Goal: Task Accomplishment & Management: Complete application form

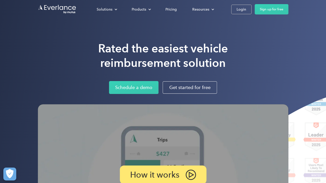
click at [240, 7] on div "Login" at bounding box center [242, 9] width 10 height 6
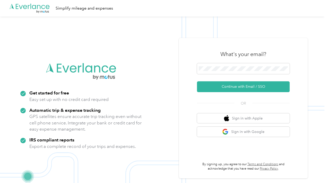
click at [232, 87] on button "Continue with Email / SSO" at bounding box center [243, 86] width 93 height 11
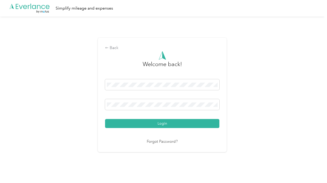
click at [160, 123] on button "Login" at bounding box center [162, 123] width 114 height 9
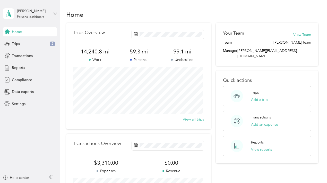
click at [18, 78] on span "Compliance" at bounding box center [22, 79] width 20 height 5
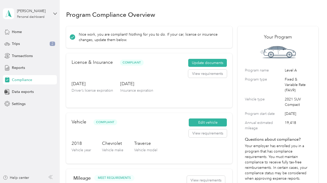
click at [14, 31] on span "Home" at bounding box center [17, 31] width 10 height 5
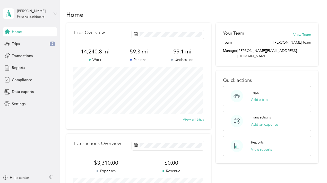
click at [16, 103] on span "Settings" at bounding box center [19, 103] width 14 height 5
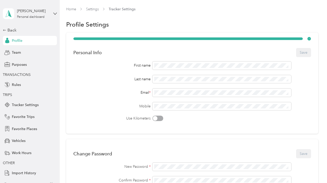
click at [14, 141] on span "Vehicles" at bounding box center [19, 140] width 14 height 5
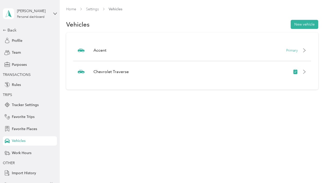
click at [304, 23] on button "New vehicle" at bounding box center [305, 24] width 28 height 9
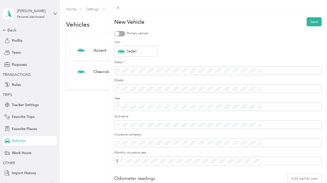
click at [125, 58] on div "New Vehicle Save Primary vehicle Icon Sedan Make * Model Year Nickname Insuranc…" at bounding box center [163, 91] width 327 height 183
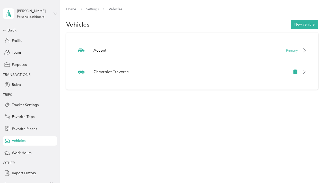
click at [105, 51] on p "Accent" at bounding box center [100, 50] width 13 height 6
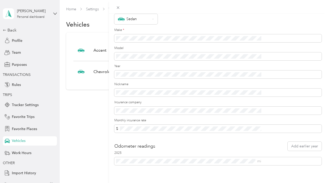
scroll to position [41, 0]
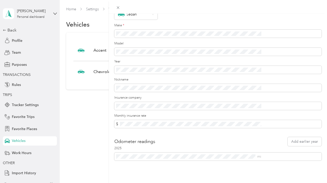
click at [10, 30] on div "Update Vehicle Save Primary vehicle Icon Sedan Make * Model Year Nickname Insur…" at bounding box center [163, 91] width 327 height 183
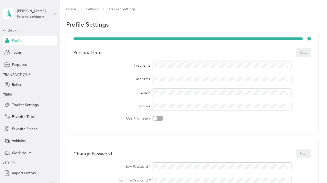
click at [53, 13] on icon at bounding box center [55, 14] width 4 height 4
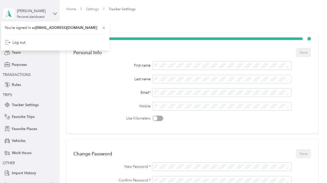
click at [53, 13] on icon at bounding box center [55, 14] width 4 height 4
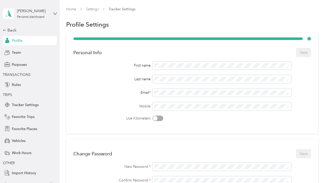
click at [3, 30] on icon at bounding box center [5, 30] width 4 height 4
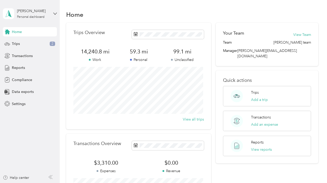
click at [19, 103] on span "Settings" at bounding box center [19, 103] width 14 height 5
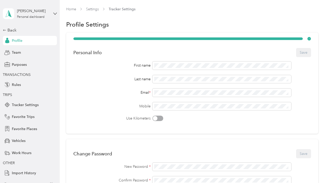
click at [4, 30] on div "Back" at bounding box center [29, 30] width 52 height 6
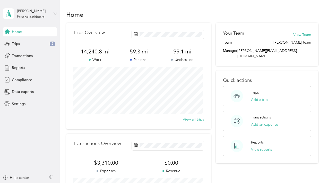
click at [18, 92] on span "Data exports" at bounding box center [23, 91] width 22 height 5
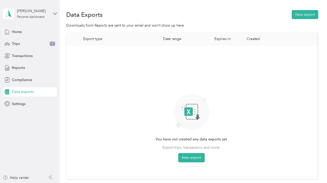
click at [19, 81] on span "Compliance" at bounding box center [22, 79] width 20 height 5
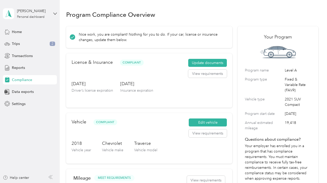
click at [16, 138] on aside "[PERSON_NAME] Personal dashboard Home Trips 2 Transactions Reports Compliance D…" at bounding box center [30, 91] width 60 height 183
click at [55, 14] on icon at bounding box center [55, 14] width 3 height 2
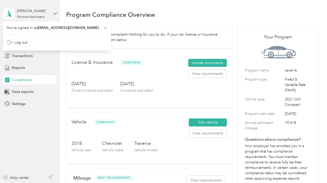
click at [55, 14] on icon at bounding box center [55, 14] width 3 height 2
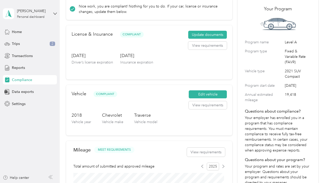
scroll to position [52, 0]
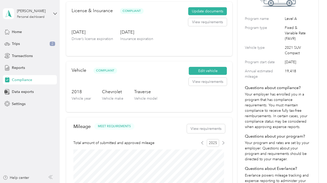
click at [206, 70] on button "Edit vehicle" at bounding box center [208, 71] width 38 height 8
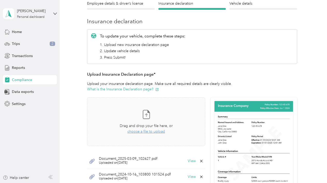
scroll to position [52, 0]
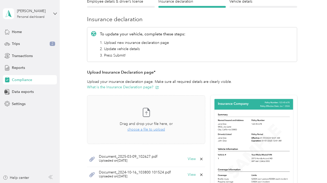
click at [143, 130] on span "choose a file to upload" at bounding box center [147, 129] width 38 height 4
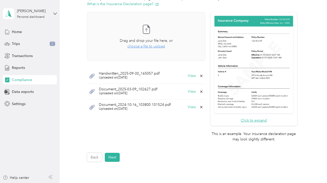
scroll to position [155, 0]
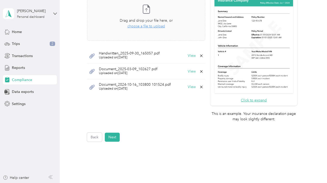
click at [113, 136] on button "Next" at bounding box center [112, 137] width 15 height 9
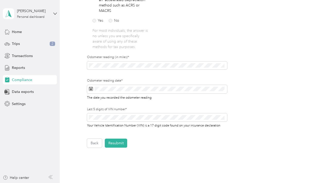
scroll to position [161, 0]
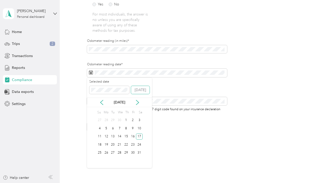
click at [145, 90] on button "[DATE]" at bounding box center [140, 90] width 19 height 8
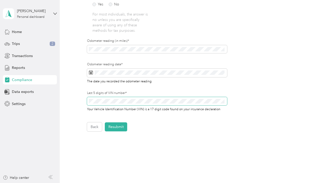
click at [73, 98] on div "Employee details & driver’s license License Insurance declaration Insurance Veh…" at bounding box center [192, 10] width 252 height 242
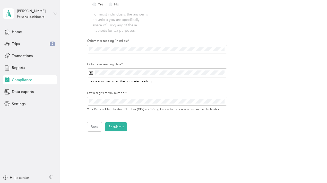
click at [116, 128] on button "Resubmit" at bounding box center [116, 126] width 22 height 9
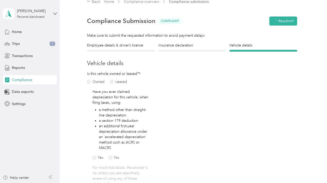
scroll to position [6, 0]
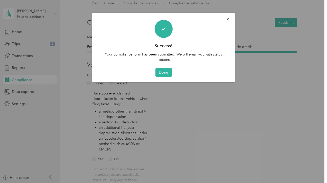
click at [162, 72] on button "Done" at bounding box center [163, 72] width 17 height 9
